Goal: Task Accomplishment & Management: Use online tool/utility

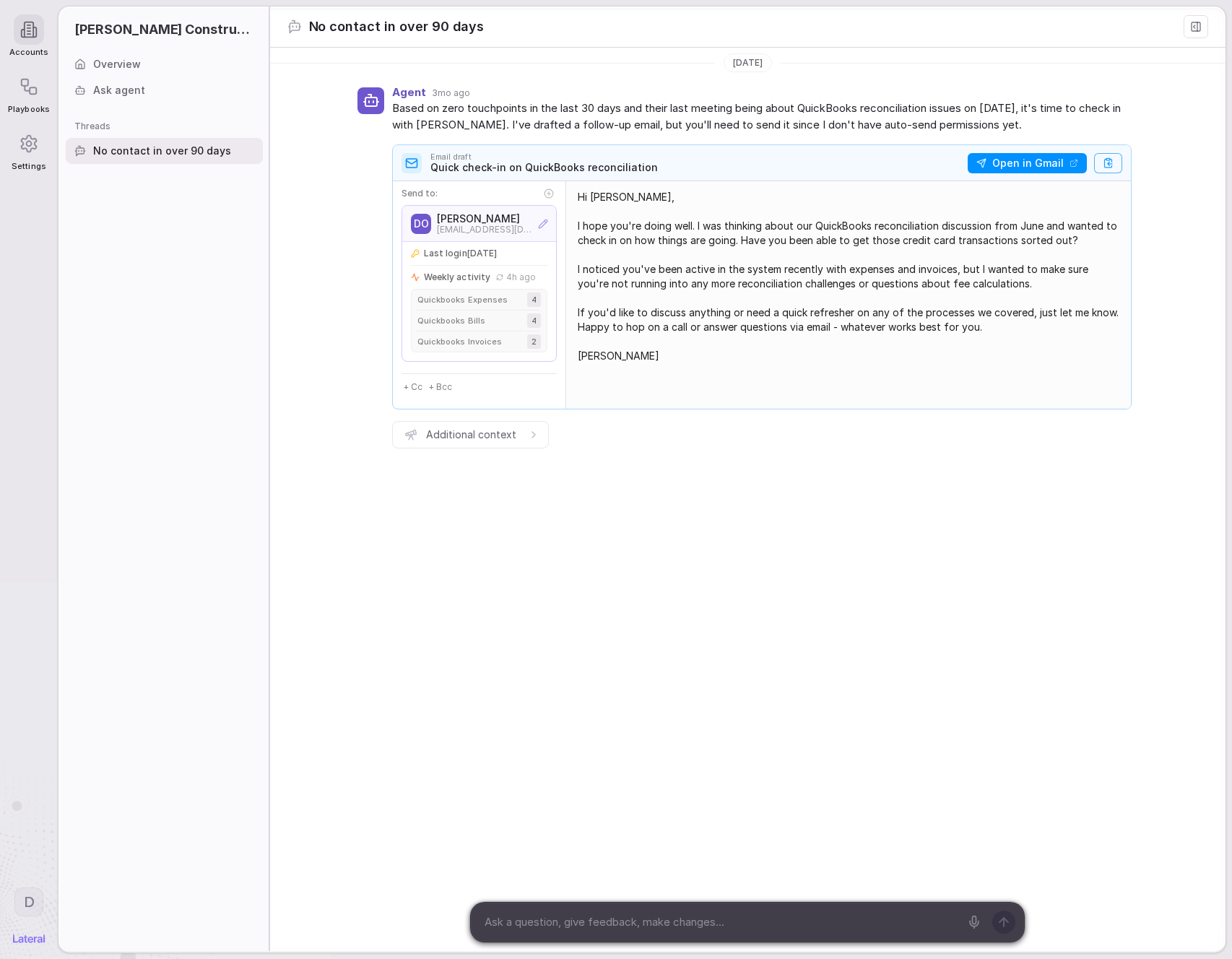
click at [36, 149] on icon at bounding box center [29, 144] width 15 height 17
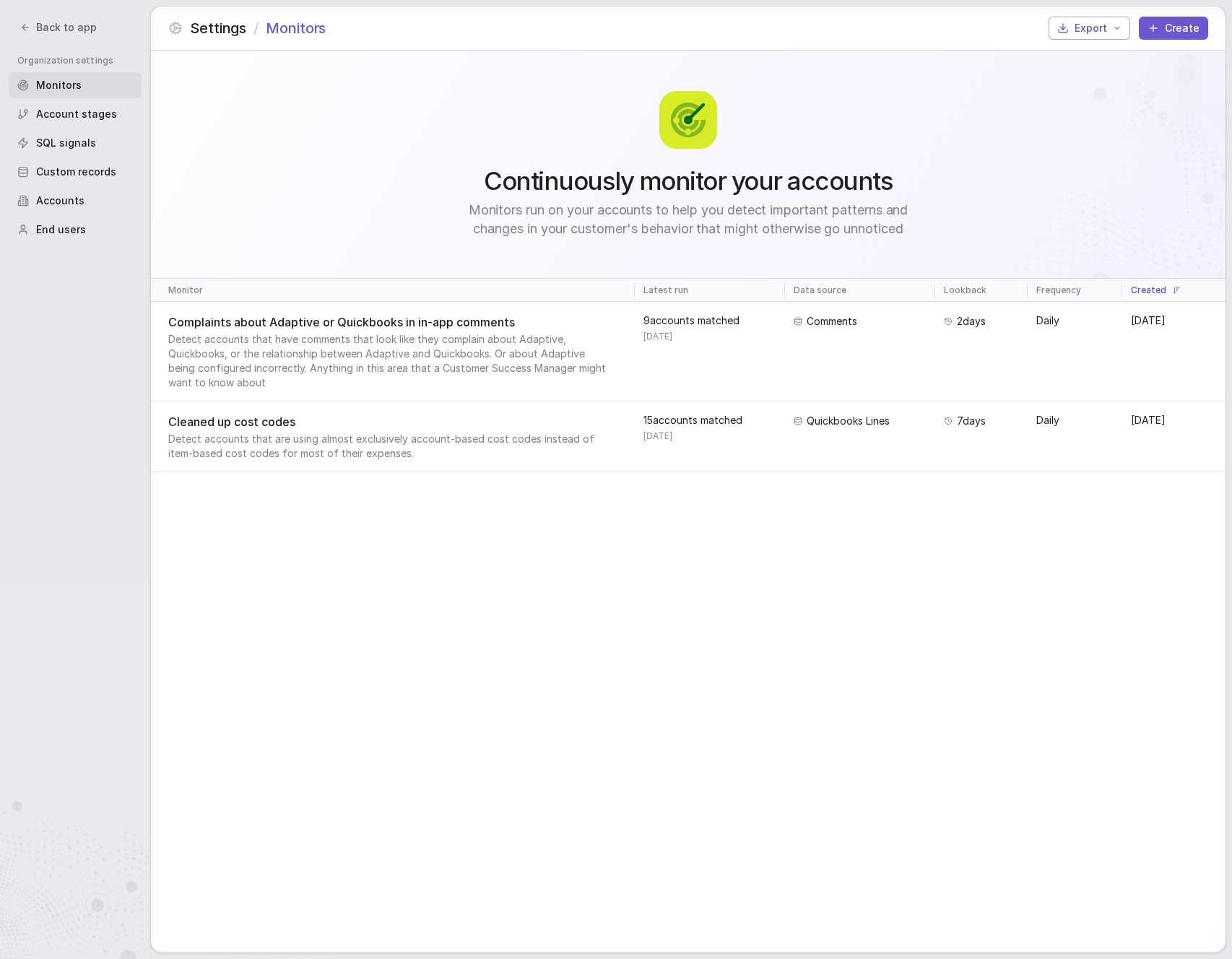
click at [309, 340] on span "Detect accounts that have comments that look like they complain about Adaptive,…" at bounding box center [392, 360] width 446 height 57
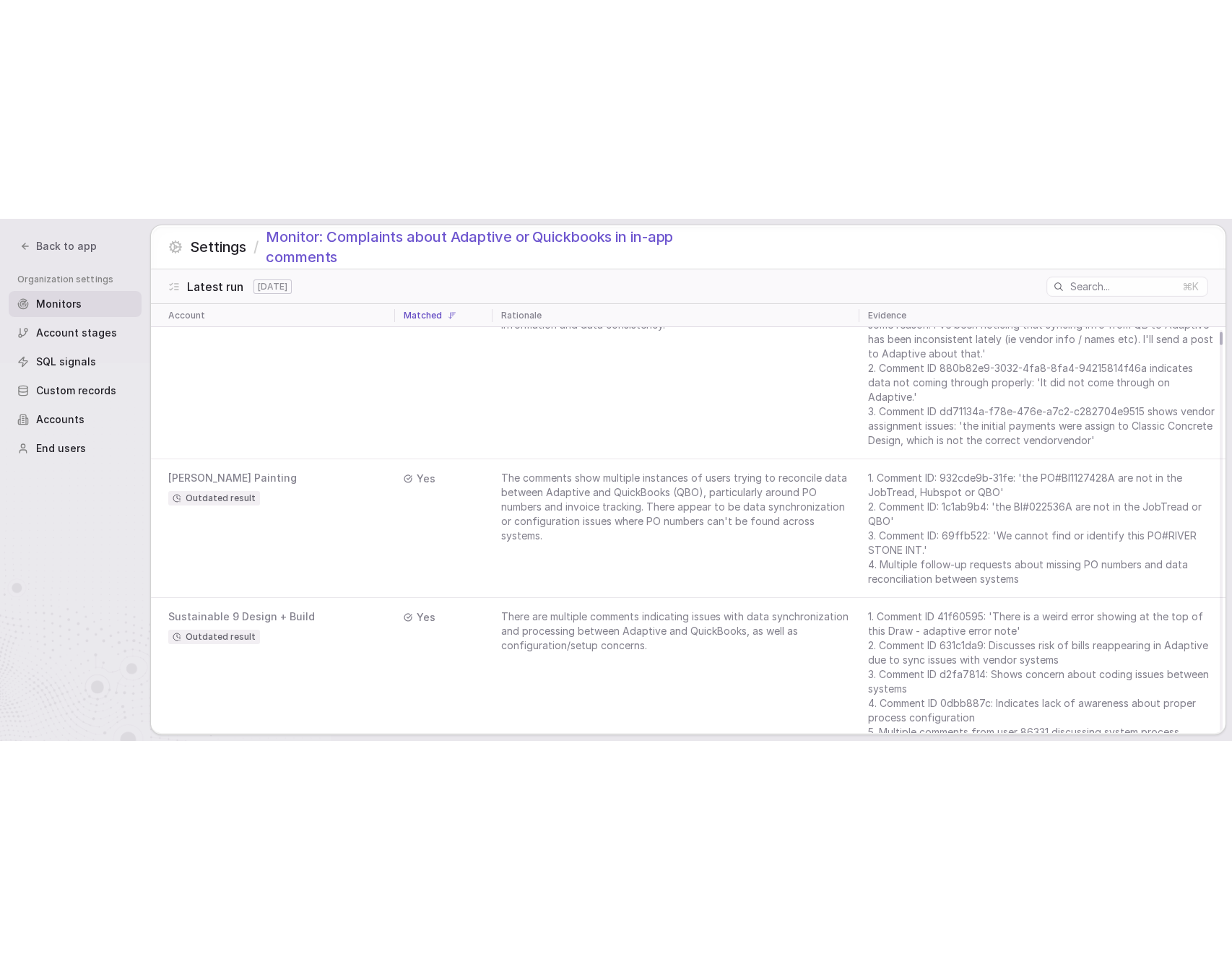
scroll to position [759, 0]
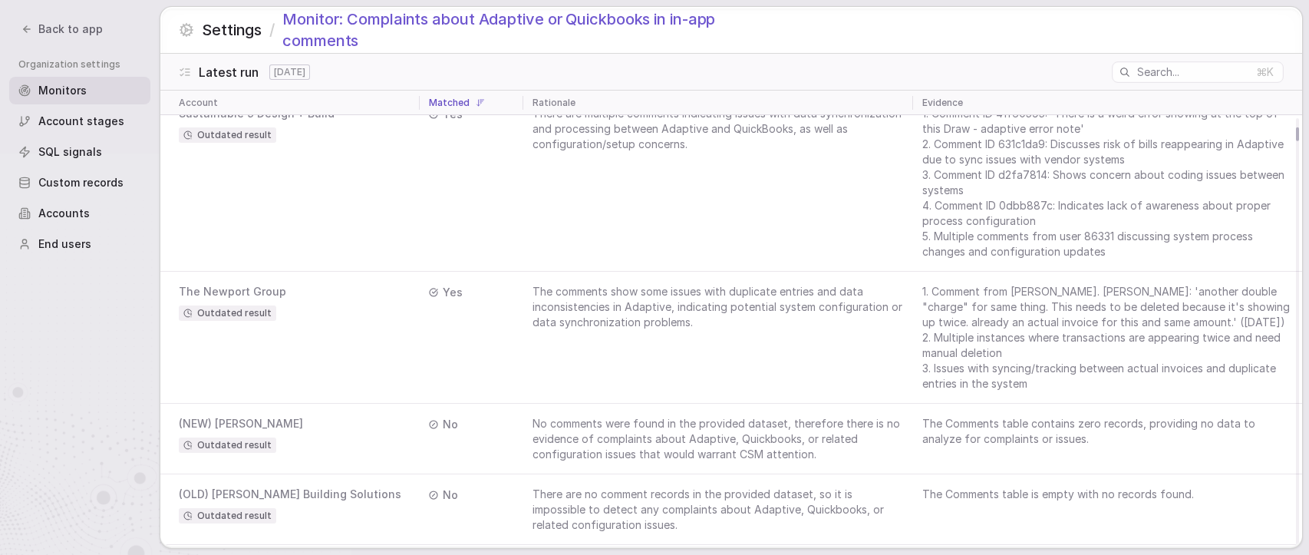
click at [295, 304] on div "The Newport Group Outdated result" at bounding box center [295, 302] width 232 height 37
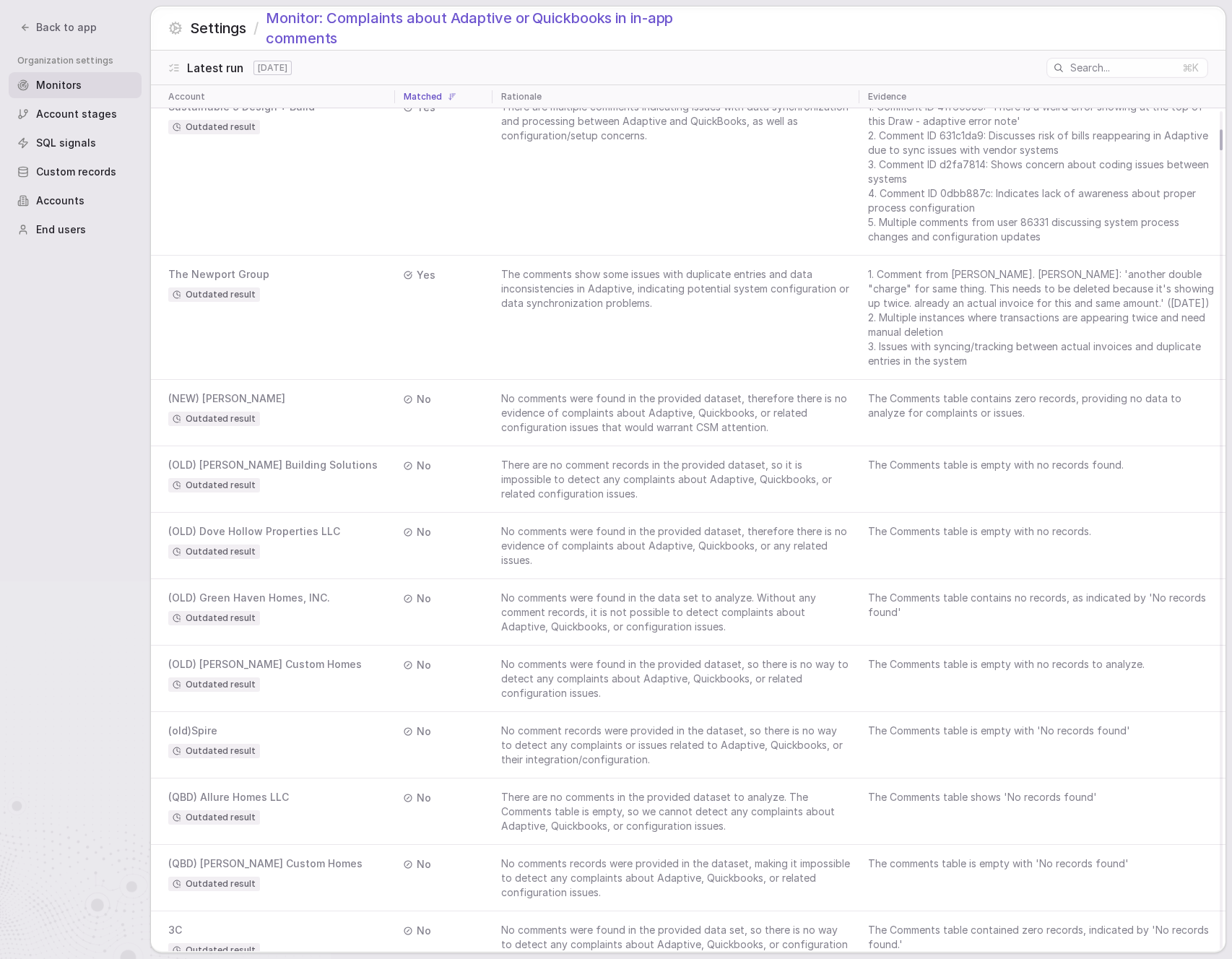
click at [302, 302] on td "The Newport Group Outdated result" at bounding box center [272, 318] width 244 height 124
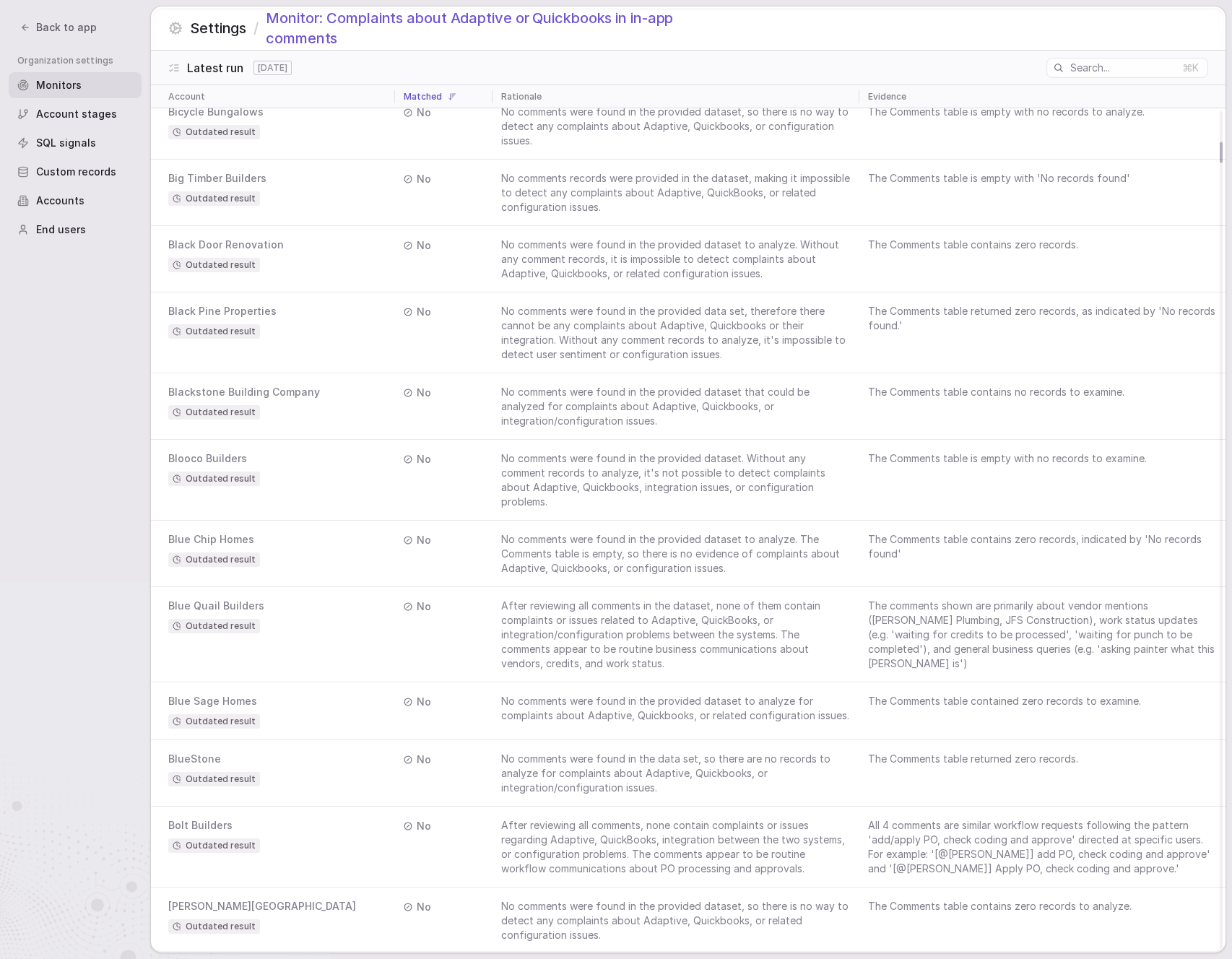
scroll to position [0, 0]
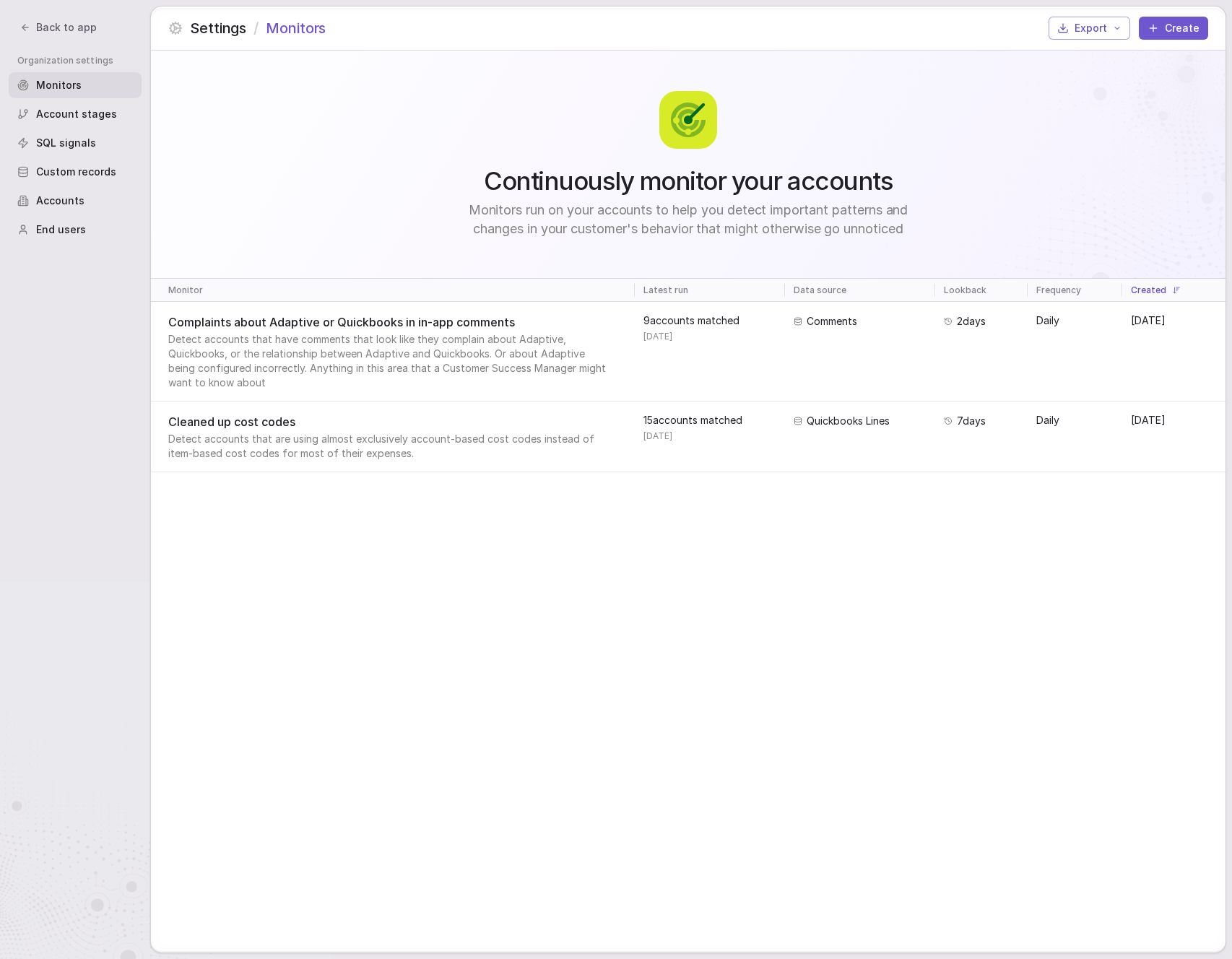
click at [1177, 22] on button "Create" at bounding box center [1174, 28] width 70 height 24
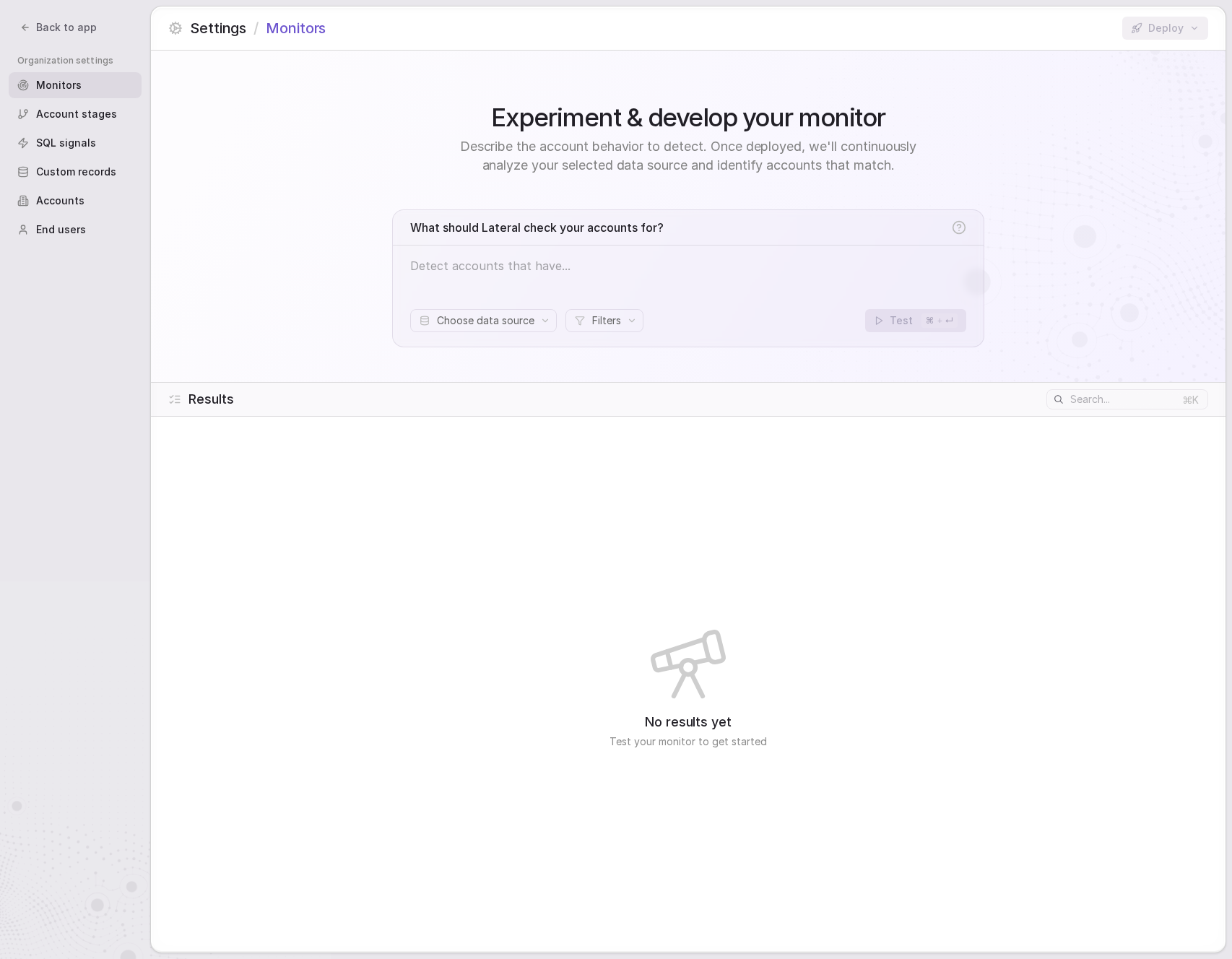
click at [565, 283] on div at bounding box center [688, 274] width 556 height 35
click at [504, 318] on span "Choose data source" at bounding box center [486, 320] width 98 height 14
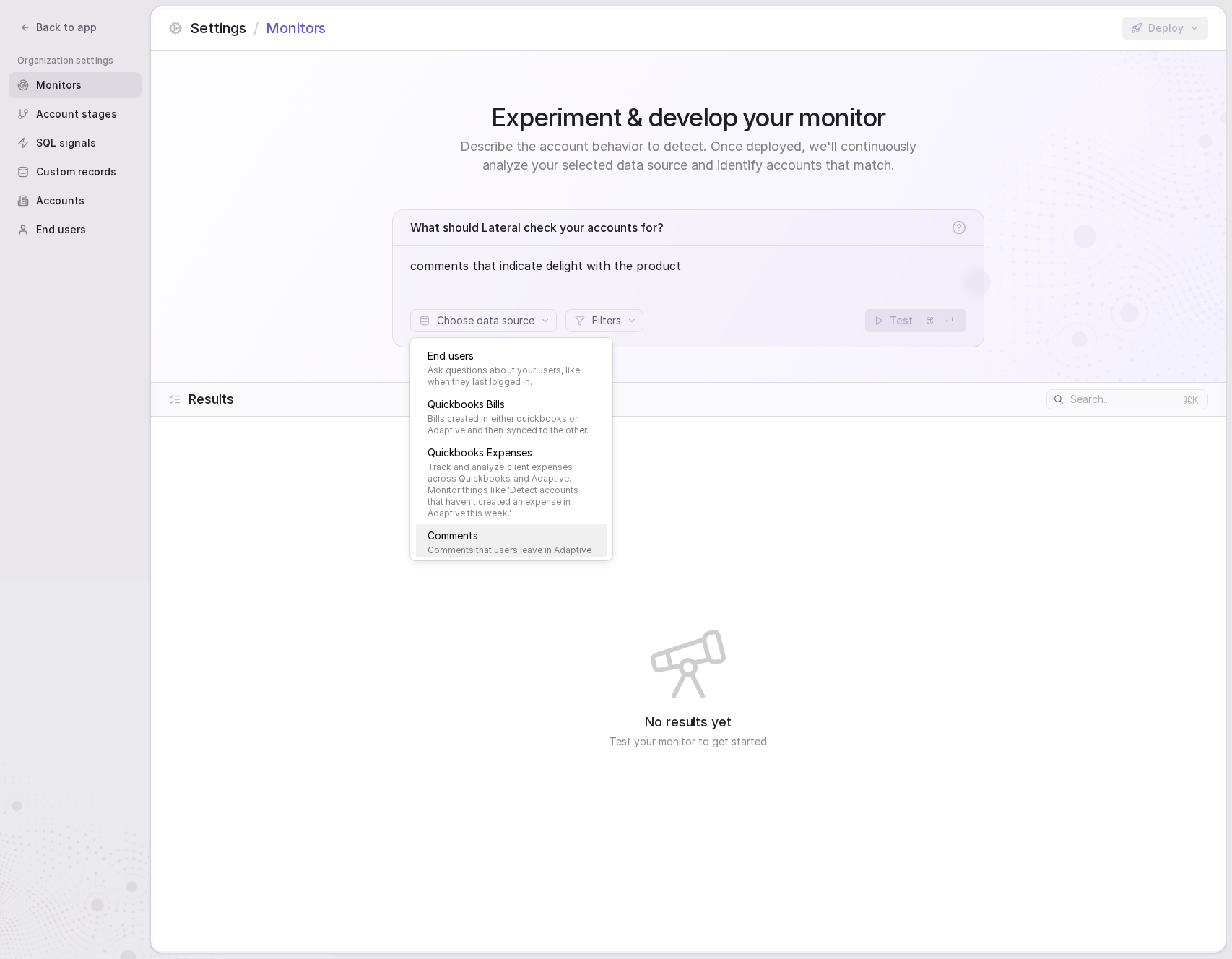
click at [472, 533] on span "Comments" at bounding box center [511, 535] width 168 height 15
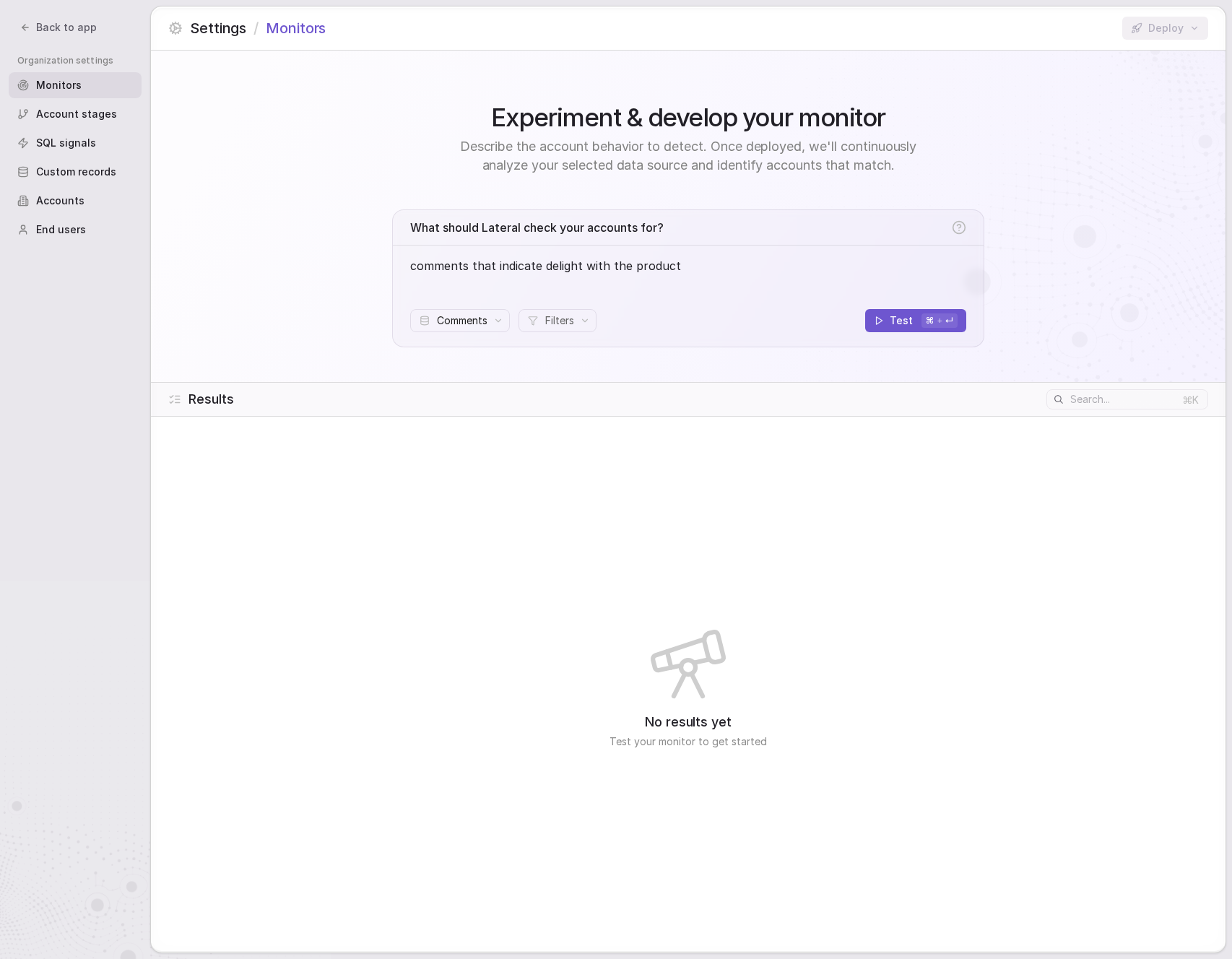
click at [559, 306] on div "What should Lateral check your accounts for? comments that indicate delight wit…" at bounding box center [688, 278] width 592 height 138
click at [559, 318] on span "Filters" at bounding box center [559, 320] width 29 height 14
click at [605, 397] on div "Assigned to: Anyone" at bounding box center [600, 386] width 138 height 24
click at [712, 285] on div "comments that indicate delight with the product" at bounding box center [688, 274] width 556 height 35
click at [913, 319] on button "Test ⌘ + ↵" at bounding box center [915, 320] width 101 height 24
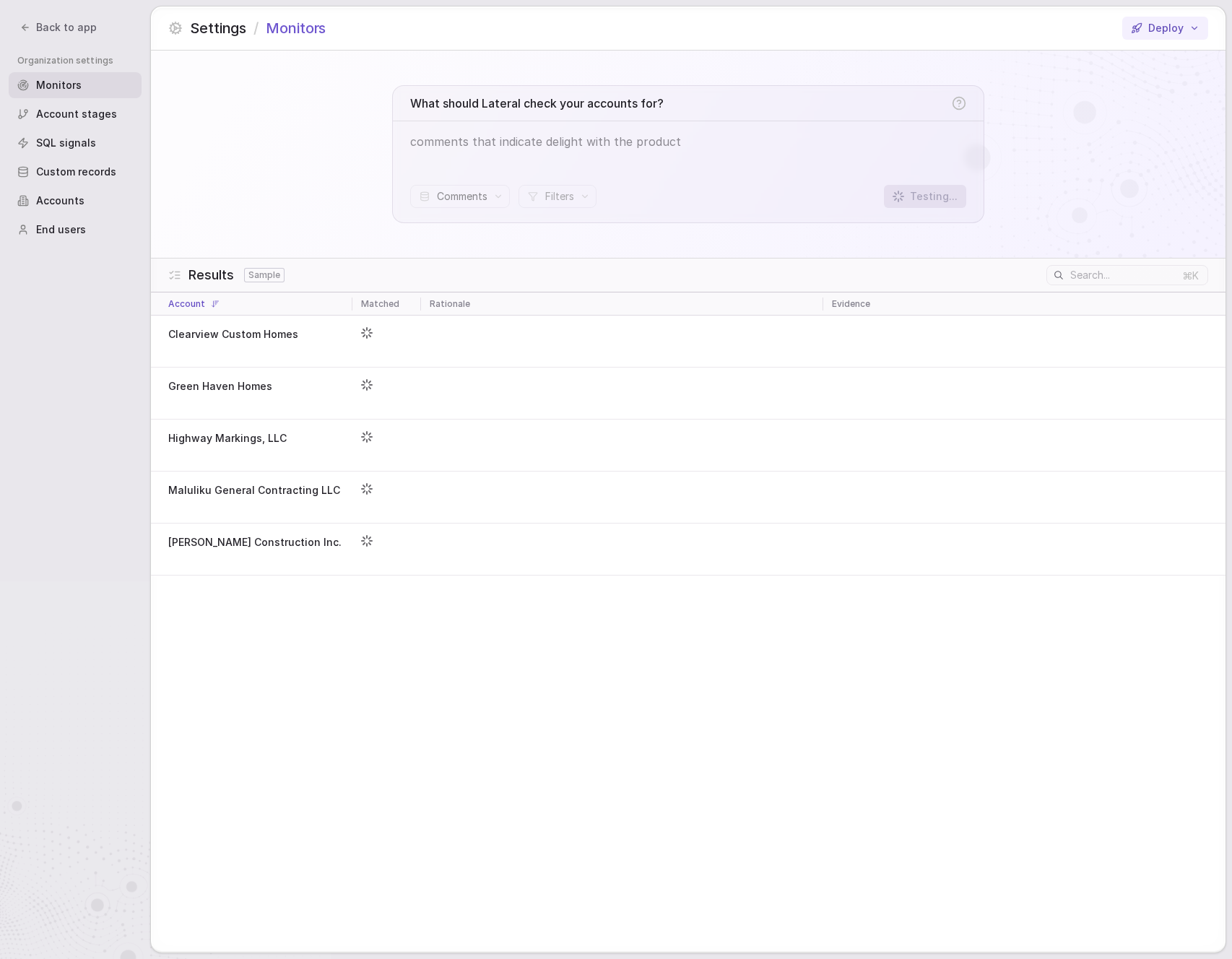
click at [328, 152] on div "What should Lateral check your accounts for? comments that indicate delight wit…" at bounding box center [687, 154] width 1074 height 207
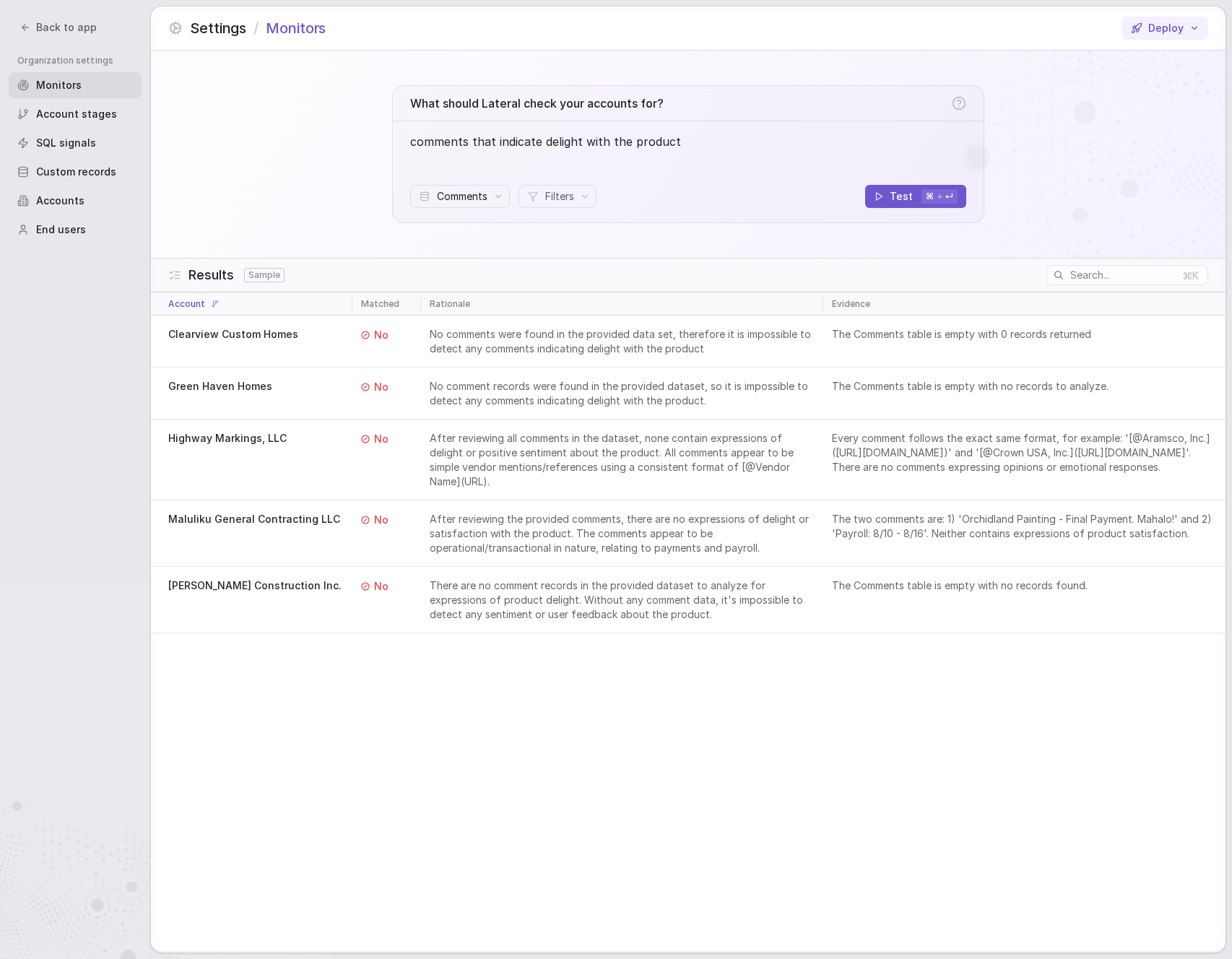
click at [328, 150] on div "What should Lateral check your accounts for? comments that indicate delight wit…" at bounding box center [687, 154] width 1074 height 207
click at [65, 26] on span "Back to app" at bounding box center [66, 26] width 60 height 14
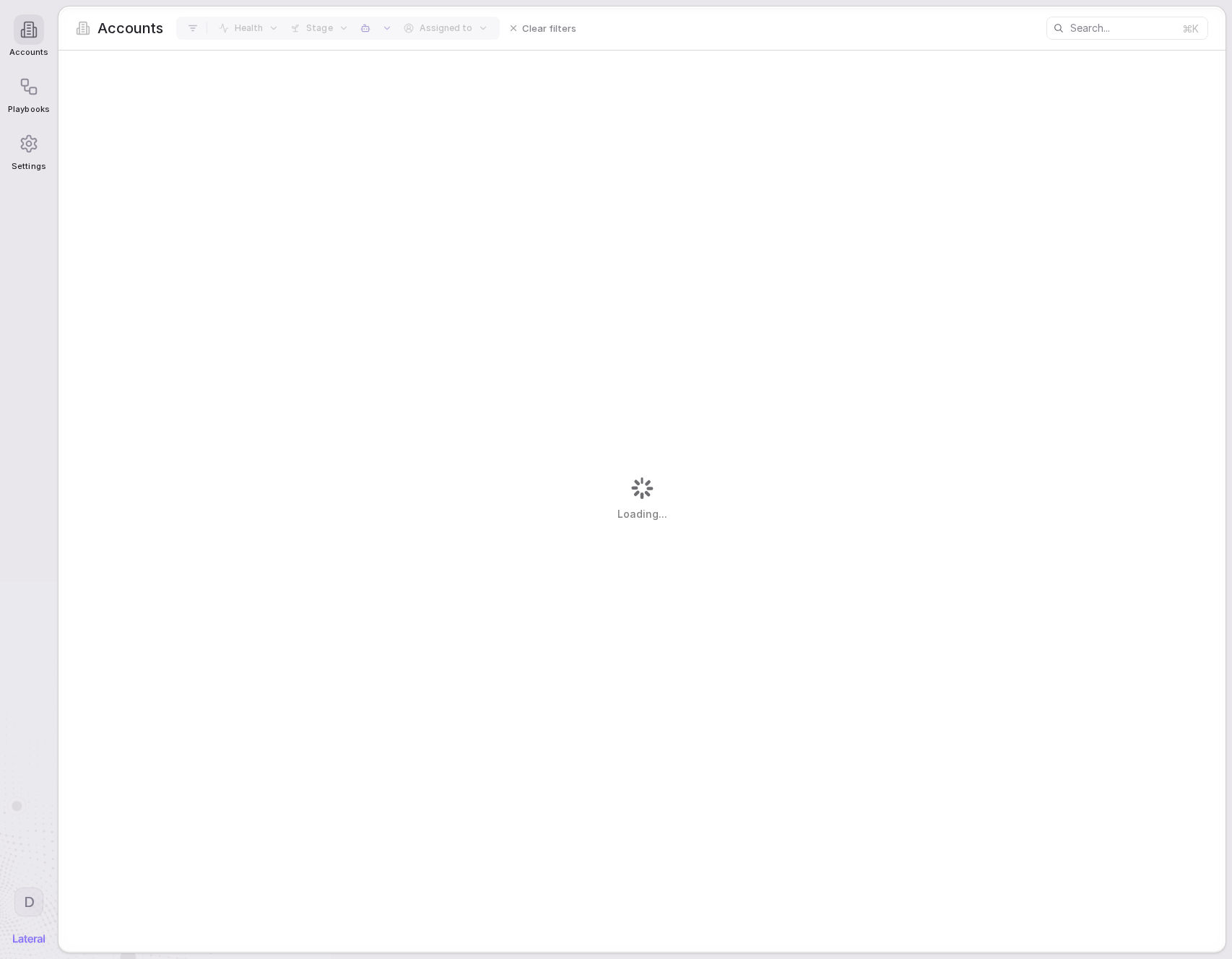
click at [33, 903] on span "D" at bounding box center [29, 902] width 11 height 19
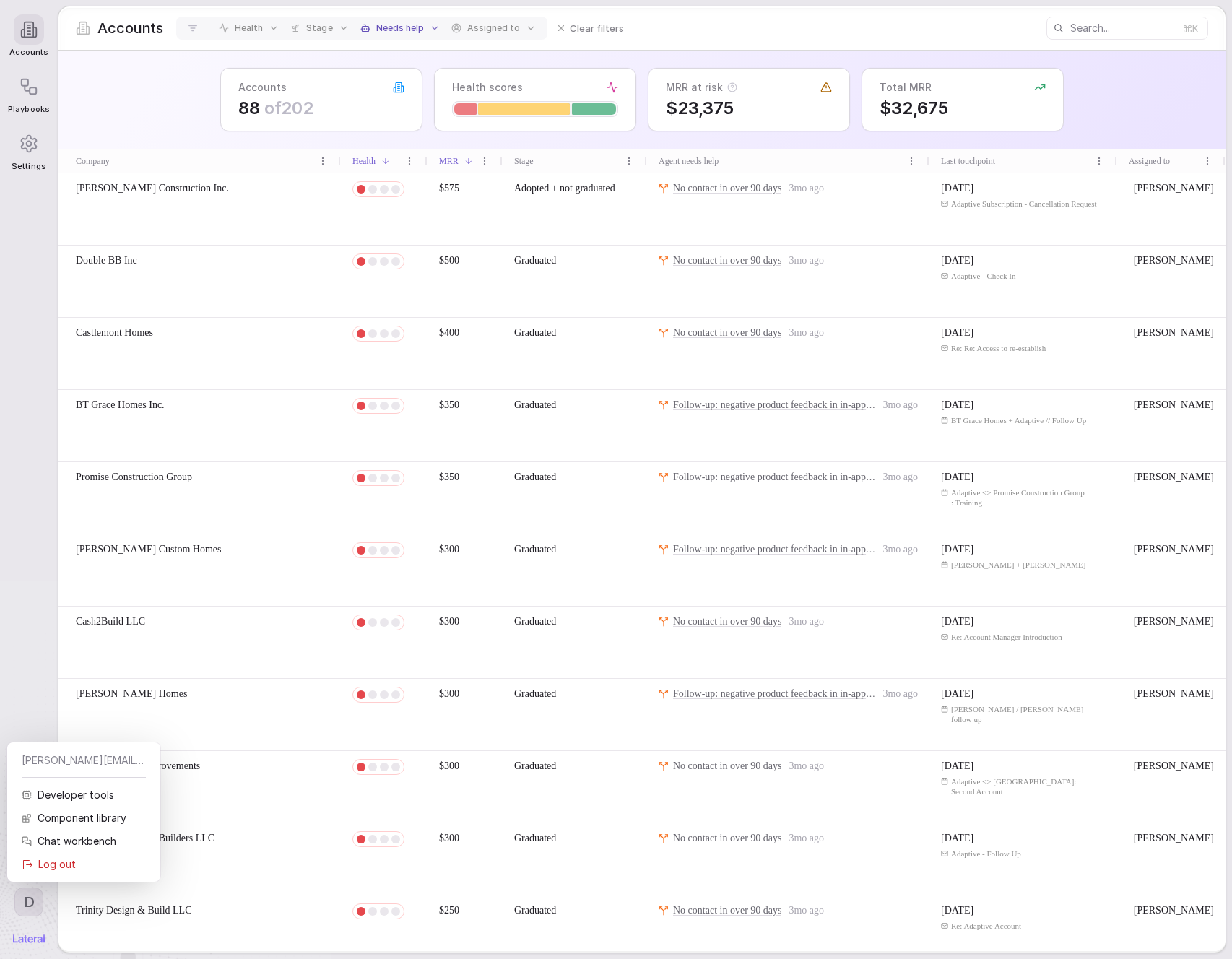
click at [36, 583] on nav "Accounts Playbooks Settings D" at bounding box center [28, 479] width 57 height 959
click at [216, 107] on div "Accounts 88 of 202 Health scores MRR at risk $23,375 Total MRR $32,675" at bounding box center [642, 100] width 1167 height 99
